Goal: Task Accomplishment & Management: Complete application form

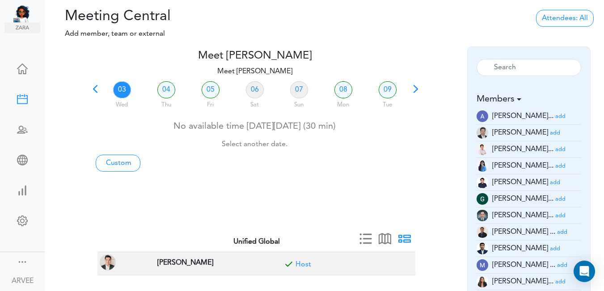
scroll to position [26, 0]
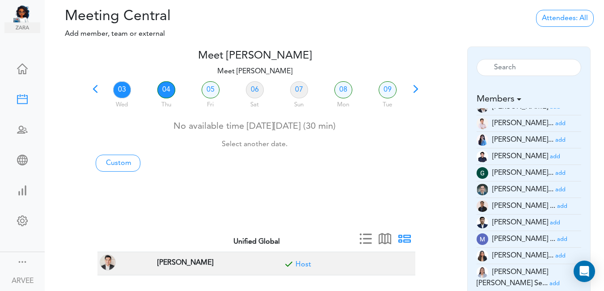
click at [167, 92] on link "04" at bounding box center [166, 89] width 18 height 17
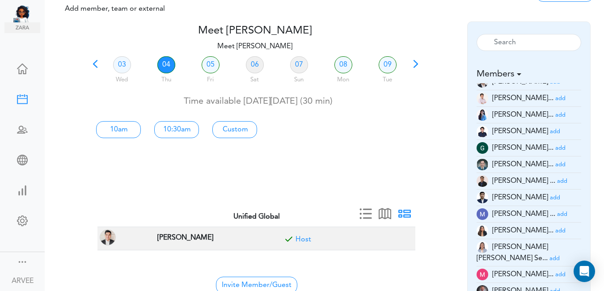
scroll to position [29, 0]
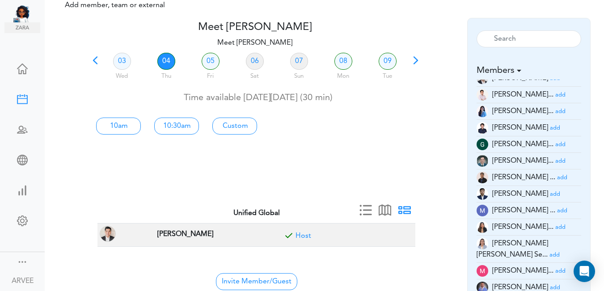
click at [556, 230] on small "add" at bounding box center [561, 228] width 10 height 6
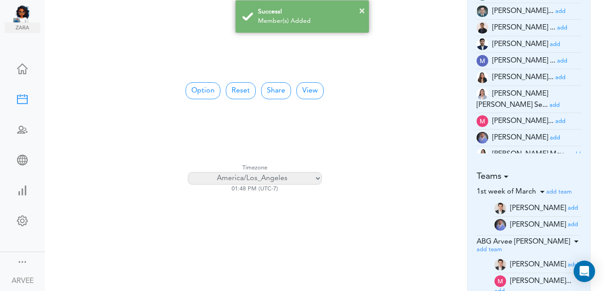
scroll to position [184, 0]
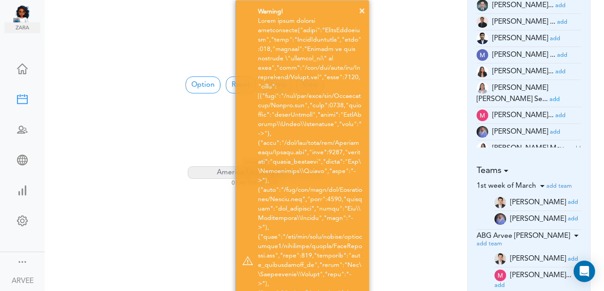
click at [413, 87] on div "× Warning! × Success! Member(s) Added" at bounding box center [302, 277] width 604 height 555
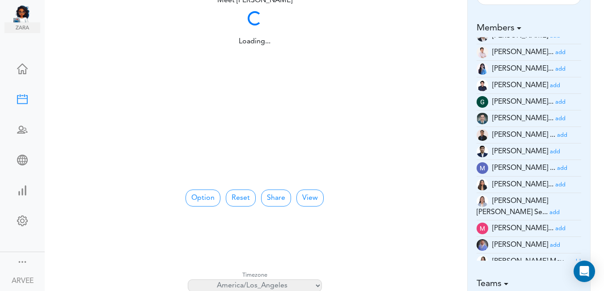
scroll to position [65, 0]
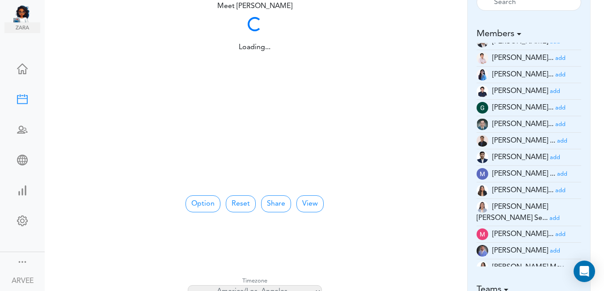
click at [21, 15] on img at bounding box center [26, 13] width 27 height 18
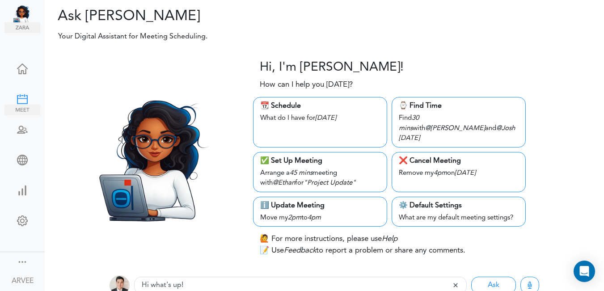
click at [16, 96] on div at bounding box center [22, 98] width 36 height 9
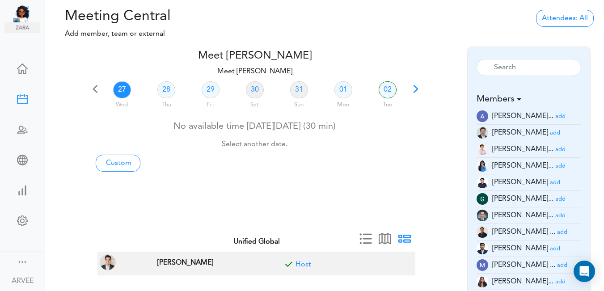
click at [414, 89] on span at bounding box center [416, 92] width 13 height 13
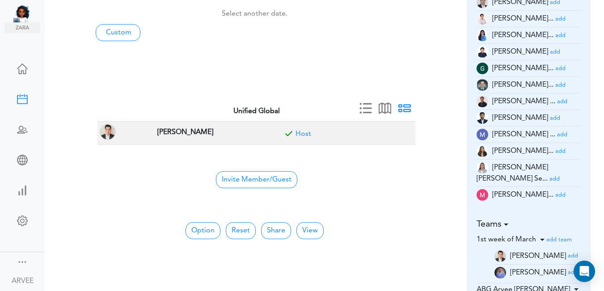
scroll to position [133, 0]
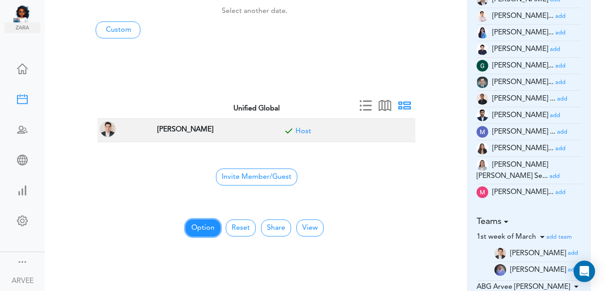
click at [197, 226] on button "Option" at bounding box center [203, 228] width 35 height 17
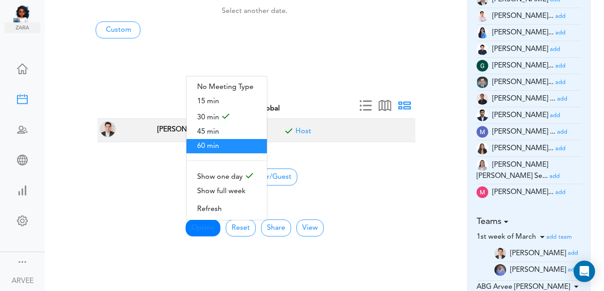
click at [206, 143] on span "60 min" at bounding box center [227, 146] width 81 height 14
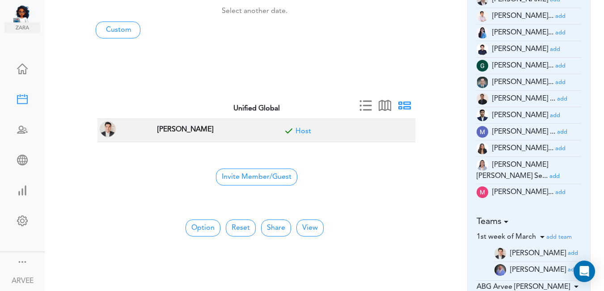
scroll to position [0, 0]
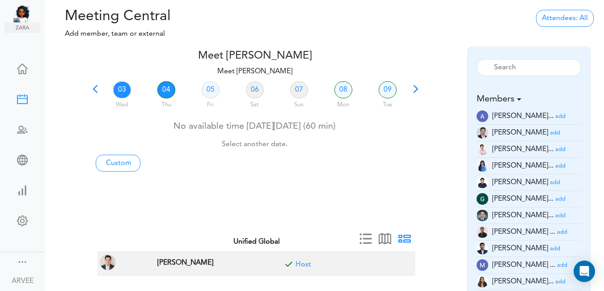
click at [164, 88] on link "04" at bounding box center [166, 89] width 18 height 17
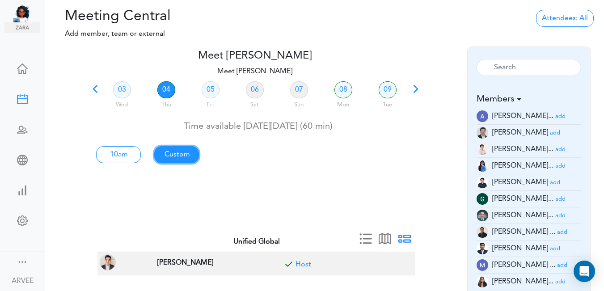
click at [141, 154] on link "Custom" at bounding box center [118, 154] width 45 height 17
type input "Meet [PERSON_NAME]"
type input "[URL][DOMAIN_NAME][SECURITY_DATA]"
type input "[DATE]T10:00"
type input "[DATE]T11:00"
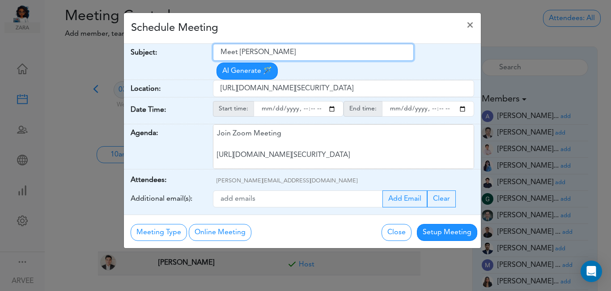
drag, startPoint x: 221, startPoint y: 52, endPoint x: 314, endPoint y: 51, distance: 92.6
click at [314, 51] on input "Meet [PERSON_NAME]" at bounding box center [313, 52] width 201 height 17
paste input "ABG Tax Planning Discussion with [PERSON_NAME]"
type input "ABG Tax Planning Discussion with [PERSON_NAME]"
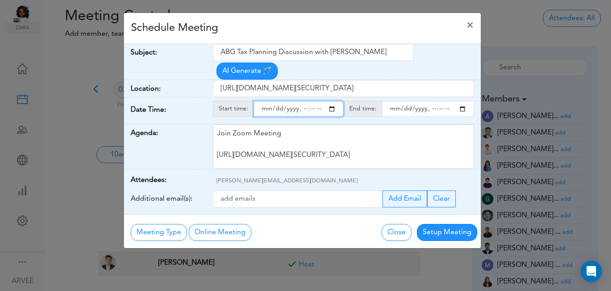
click at [331, 101] on input "starttime" at bounding box center [299, 109] width 90 height 16
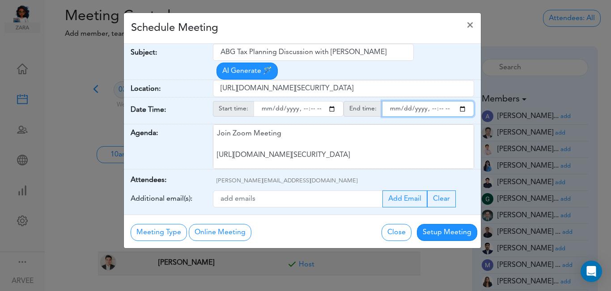
type input "[DATE]T14:00"
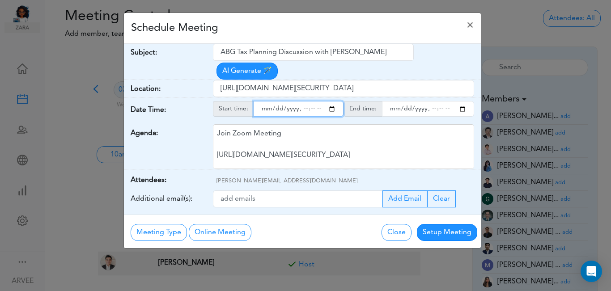
click at [464, 101] on input "endtime" at bounding box center [428, 109] width 92 height 16
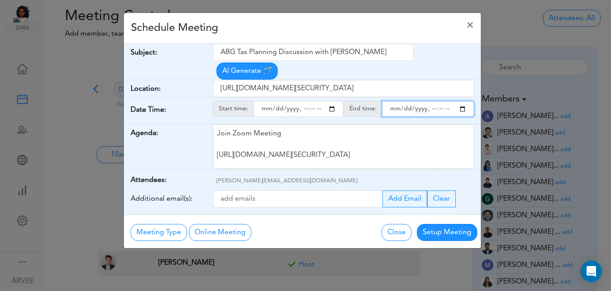
click at [440, 101] on input "endtime" at bounding box center [428, 109] width 92 height 16
type input "[DATE]T15:00"
click at [353, 28] on div "Schedule Meeting ×" at bounding box center [302, 28] width 357 height 31
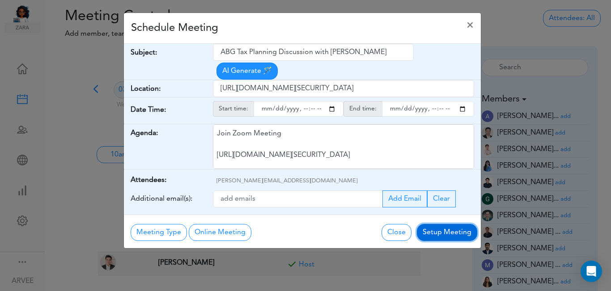
click at [444, 224] on button "Setup Meeting" at bounding box center [447, 232] width 60 height 17
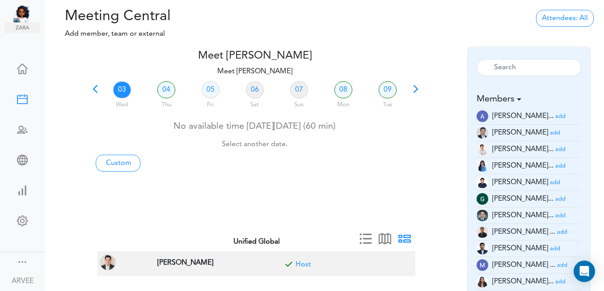
click at [122, 87] on link "03" at bounding box center [122, 89] width 18 height 17
click at [122, 163] on link "Custom" at bounding box center [118, 163] width 45 height 17
type input "Meet [PERSON_NAME]"
type input "[URL][DOMAIN_NAME][SECURITY_DATA]"
type input "[DATE]T13:00"
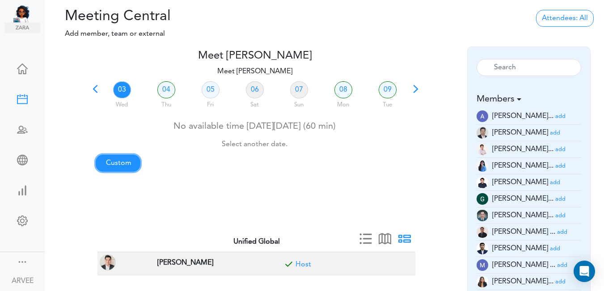
type input "[DATE]T13:30"
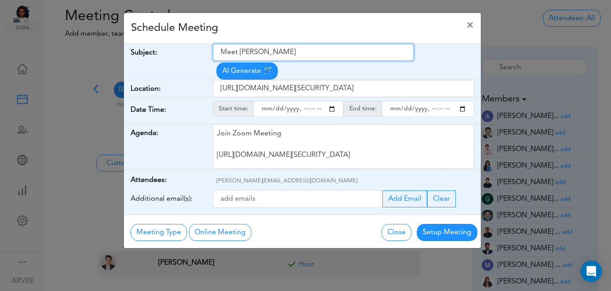
drag, startPoint x: 221, startPoint y: 51, endPoint x: 299, endPoint y: 48, distance: 78.8
click at [299, 48] on input "Meet [PERSON_NAME]" at bounding box center [313, 52] width 201 height 17
paste input "([PERSON_NAME]) Q3 2025 Tax Planning Results"
type input "([PERSON_NAME]) Q3 2025 Tax Planning Results"
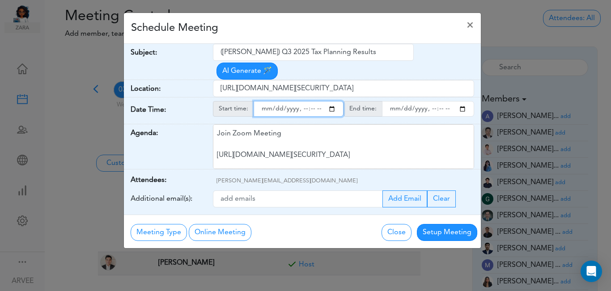
click at [329, 101] on input "starttime" at bounding box center [299, 109] width 90 height 16
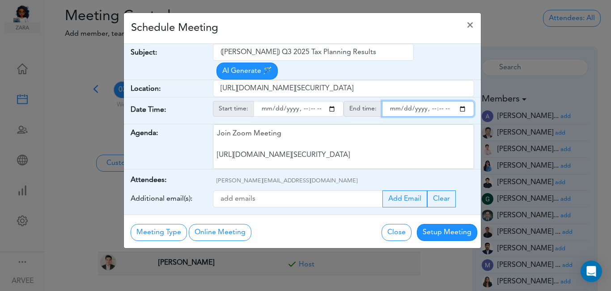
type input "[DATE]T17:00"
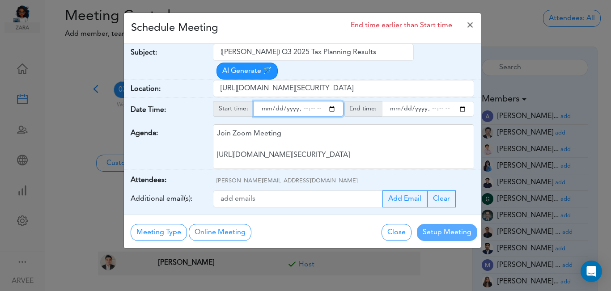
click at [464, 101] on input "endtime" at bounding box center [428, 109] width 92 height 16
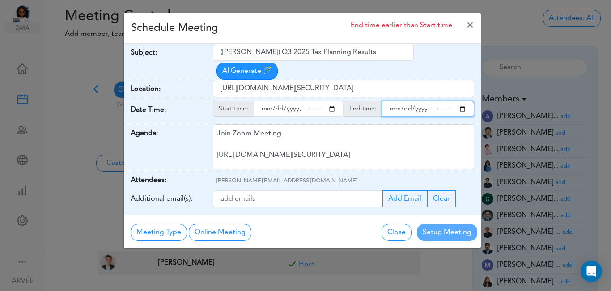
click at [439, 101] on input "endtime" at bounding box center [428, 109] width 92 height 16
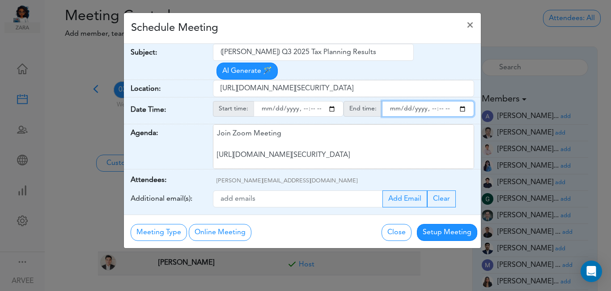
type input "[DATE]T18:00"
click at [304, 31] on div "Schedule Meeting ×" at bounding box center [302, 28] width 357 height 31
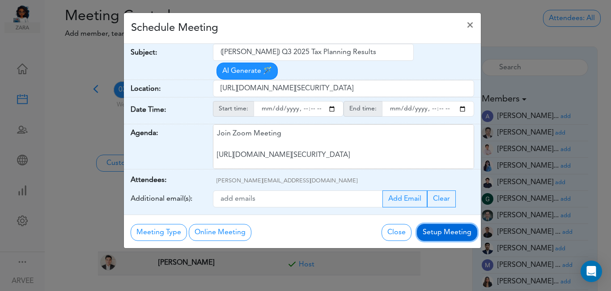
click at [438, 224] on button "Setup Meeting" at bounding box center [447, 232] width 60 height 17
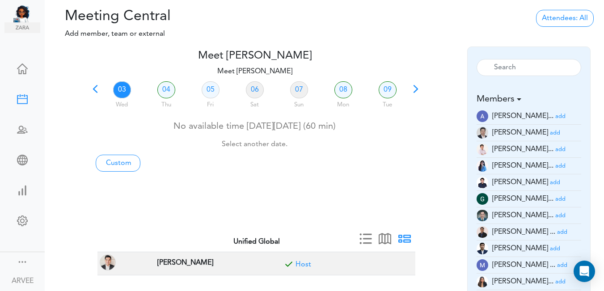
click at [118, 89] on link "03" at bounding box center [122, 89] width 18 height 17
click at [120, 163] on link "Custom" at bounding box center [118, 163] width 45 height 17
type input "Meet [PERSON_NAME]"
type input "[URL][DOMAIN_NAME][SECURITY_DATA]"
type input "[DATE]T14:00"
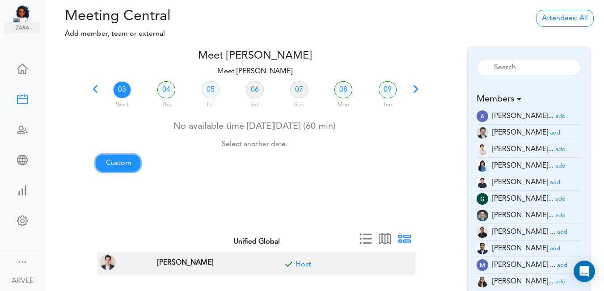
type input "[DATE]T14:30"
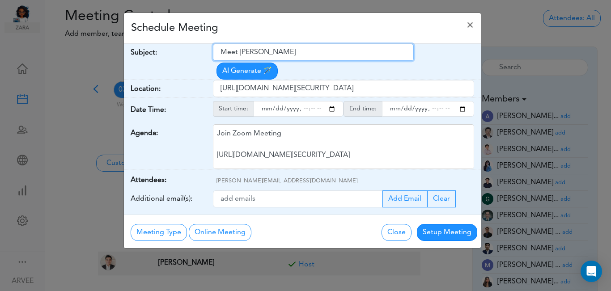
drag, startPoint x: 221, startPoint y: 50, endPoint x: 301, endPoint y: 48, distance: 79.7
click at [301, 48] on input "Meet [PERSON_NAME]" at bounding box center [313, 52] width 201 height 17
paste input "[EMAIL_ADDRESS][DOMAIN_NAME]"
drag, startPoint x: 328, startPoint y: 55, endPoint x: 217, endPoint y: 53, distance: 111.9
click at [217, 53] on input "[EMAIL_ADDRESS][DOMAIN_NAME]" at bounding box center [313, 52] width 201 height 17
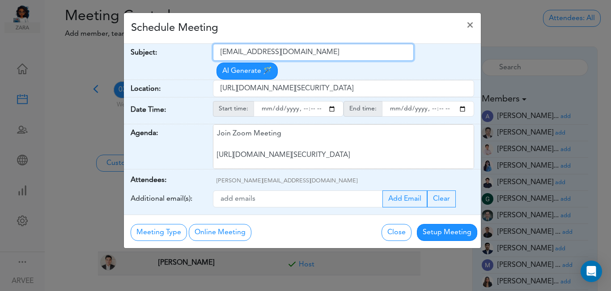
paste input "([PERSON_NAME]) Q3 2025 Tax Planning Results"
type input "([PERSON_NAME]) Q3 2025 Tax Planning Results"
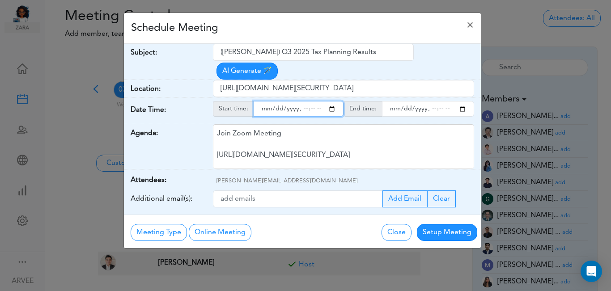
click at [332, 101] on input "starttime" at bounding box center [299, 109] width 90 height 16
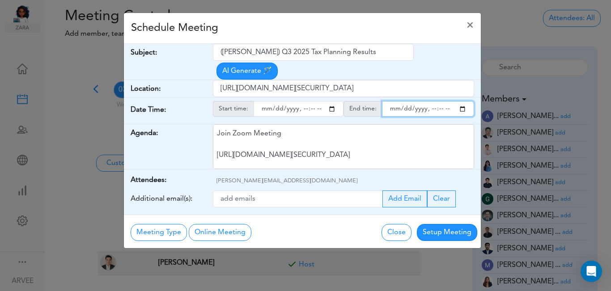
type input "[DATE]T17:00"
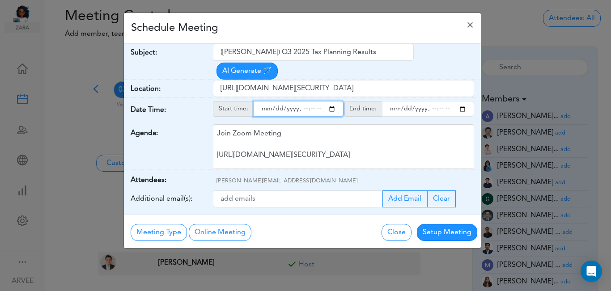
click at [461, 101] on input "endtime" at bounding box center [428, 109] width 92 height 16
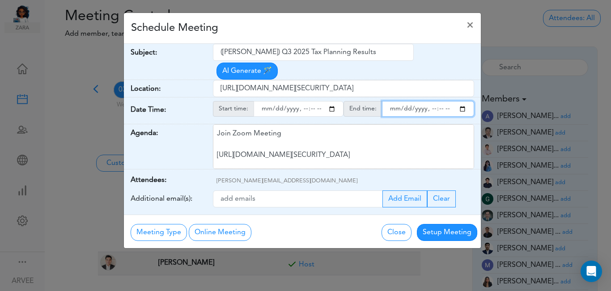
click at [438, 101] on input "endtime" at bounding box center [428, 109] width 92 height 16
type input "[DATE]T17:15"
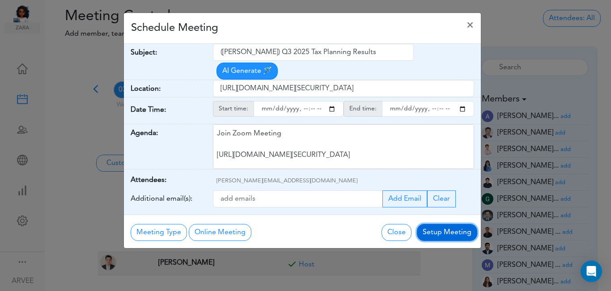
click at [449, 224] on button "Setup Meeting" at bounding box center [447, 232] width 60 height 17
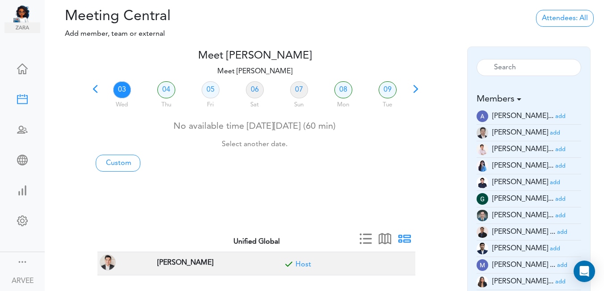
click at [123, 85] on link "03" at bounding box center [122, 89] width 18 height 17
click at [125, 164] on link "Custom" at bounding box center [118, 163] width 45 height 17
type input "Meet [PERSON_NAME]"
type input "[URL][DOMAIN_NAME][SECURITY_DATA]"
type input "[DATE]T14:00"
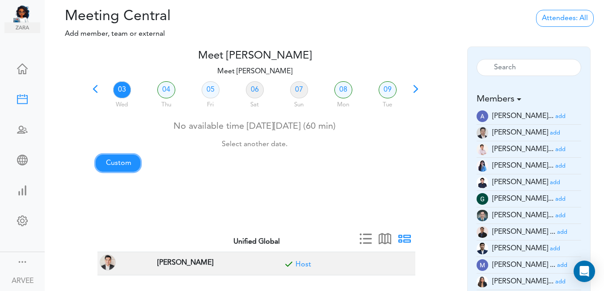
type input "[DATE]T14:30"
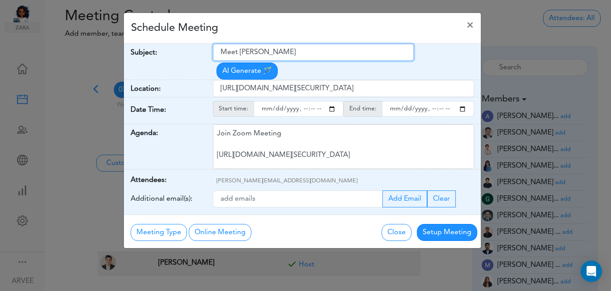
drag, startPoint x: 222, startPoint y: 52, endPoint x: 279, endPoint y: 53, distance: 57.3
click at [313, 57] on input "Meet [PERSON_NAME]" at bounding box center [313, 52] width 201 height 17
paste input "ABG Tax Planning Discussion with [PERSON_NAME]"
click at [220, 53] on input "ABG Tax Planning Discussion with [PERSON_NAME]" at bounding box center [313, 52] width 201 height 17
type input "Internal: ABG Tax Planning Discussion with [PERSON_NAME]"
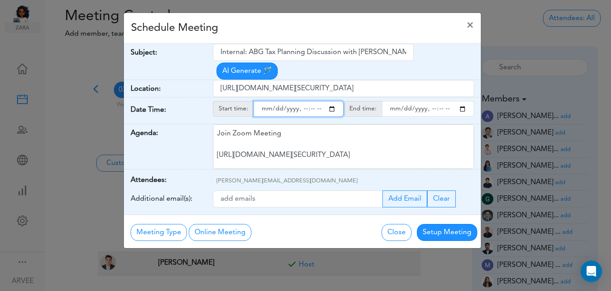
click at [333, 101] on input "starttime" at bounding box center [299, 109] width 90 height 16
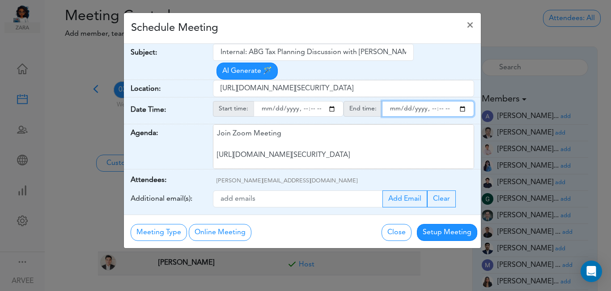
type input "[DATE]T19:00"
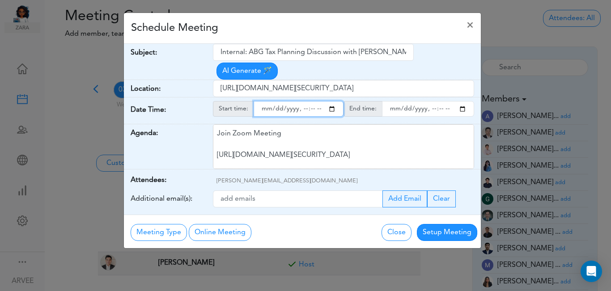
click at [465, 101] on input "endtime" at bounding box center [428, 109] width 92 height 16
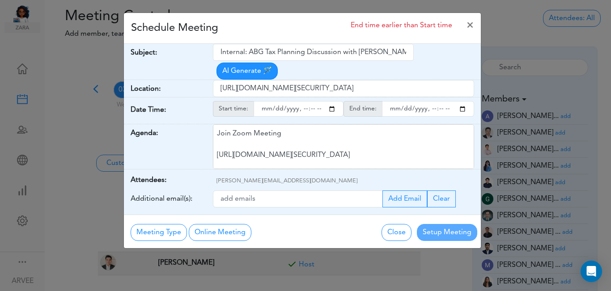
type input "[DATE]T19:30"
click at [305, 32] on div "Schedule Meeting End time earlier than Start time ×" at bounding box center [302, 28] width 357 height 31
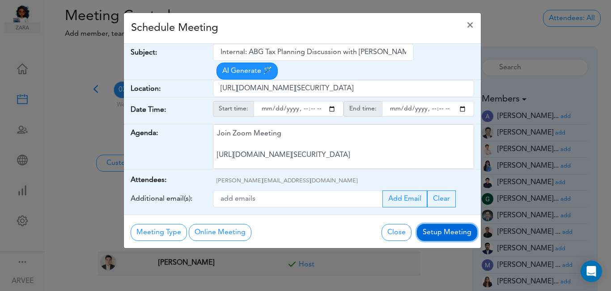
click at [447, 224] on button "Setup Meeting" at bounding box center [447, 232] width 60 height 17
